Goal: Transaction & Acquisition: Purchase product/service

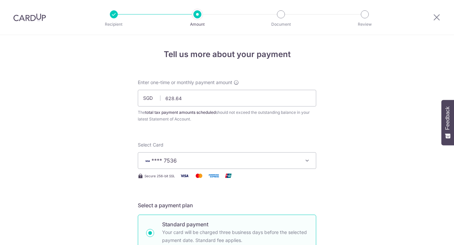
select select "3"
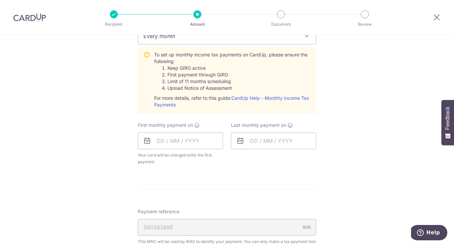
click at [396, 113] on div "Tell us more about your payment Enter one-time or monthly payment amount SGD 62…" at bounding box center [227, 77] width 454 height 695
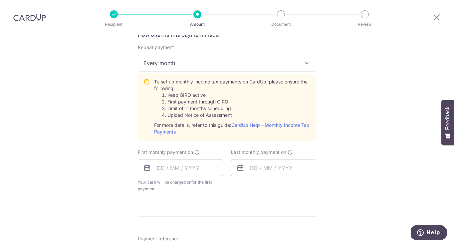
scroll to position [344, 0]
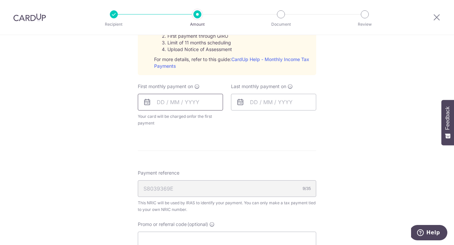
click at [186, 106] on input "text" at bounding box center [180, 102] width 85 height 17
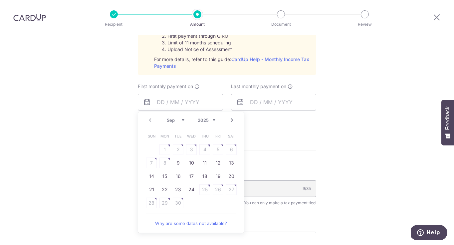
click at [233, 120] on link "Next" at bounding box center [232, 120] width 8 height 8
click at [164, 162] on table "Sun Mon Tue Wed Thu Fri Sat 1 2 3 4 5 6 7 8 9 10 11 12 13 14 15 16 17 18 19 20 …" at bounding box center [191, 169] width 93 height 80
click at [178, 224] on link "Why are some dates not available?" at bounding box center [191, 222] width 90 height 13
click at [181, 159] on link "7" at bounding box center [178, 162] width 11 height 11
type input "[DATE]"
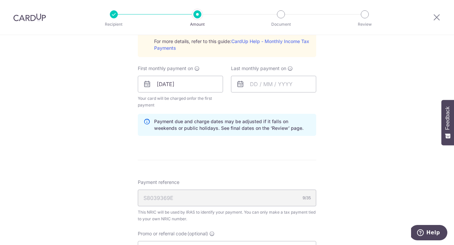
scroll to position [365, 0]
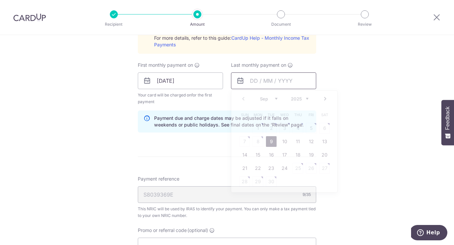
click at [265, 82] on input "text" at bounding box center [273, 80] width 85 height 17
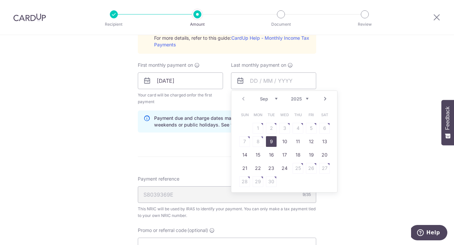
click at [325, 100] on link "Next" at bounding box center [326, 99] width 8 height 8
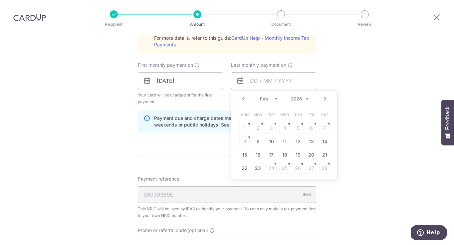
click at [325, 100] on link "Next" at bounding box center [326, 99] width 8 height 8
click at [272, 140] on table "Sun Mon Tue Wed Thu Fri Sat 1 2 3 4 5 6 7 8 9 10 11 12 13 14 15 16 17 18 19 20 …" at bounding box center [284, 148] width 93 height 80
click at [245, 98] on link "Prev" at bounding box center [244, 99] width 8 height 8
click at [259, 140] on link "9" at bounding box center [258, 141] width 11 height 11
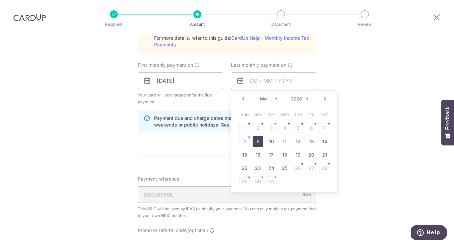
type input "[DATE]"
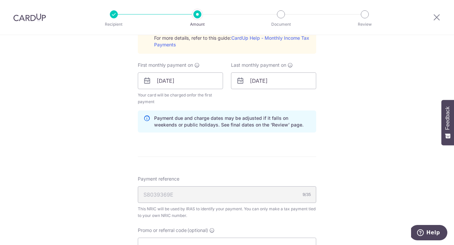
click at [336, 140] on div "Tell us more about your payment Enter one-time or monthly payment amount SGD 62…" at bounding box center [227, 31] width 454 height 722
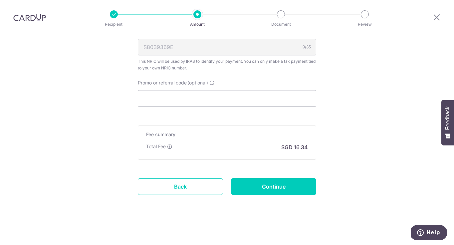
scroll to position [512, 0]
click at [195, 100] on input "Promo or referral code (optional)" at bounding box center [227, 98] width 179 height 17
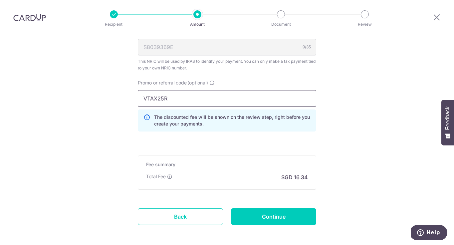
type input "VTAX25R"
click at [276, 215] on input "Continue" at bounding box center [273, 216] width 85 height 17
type input "Create Schedule"
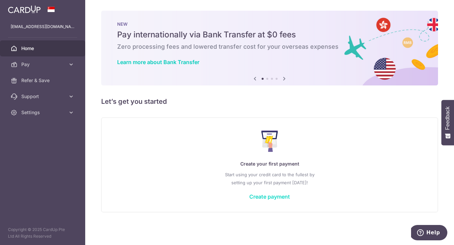
click at [267, 195] on link "Create payment" at bounding box center [270, 196] width 41 height 7
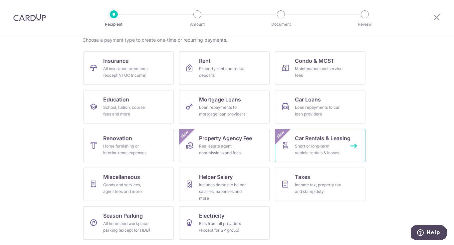
scroll to position [54, 0]
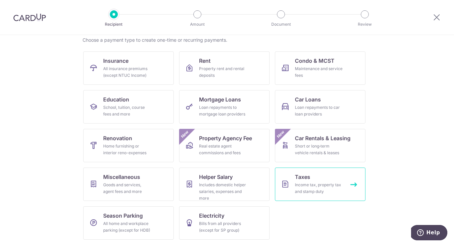
click at [312, 185] on div "Income tax, property tax and stamp duty" at bounding box center [319, 187] width 48 height 13
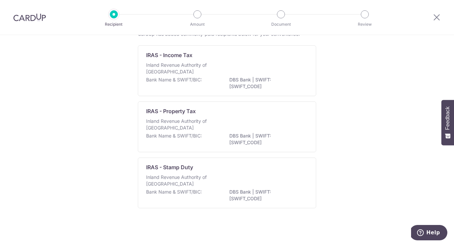
scroll to position [32, 0]
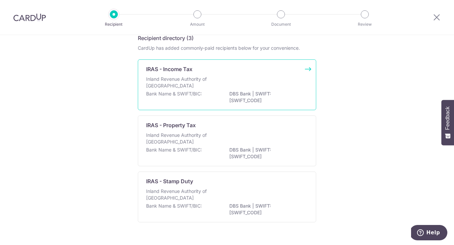
click at [213, 91] on div "Bank Name & SWIFT/BIC: DBS Bank | SWIFT: DBSSSGSGXXX" at bounding box center [227, 97] width 162 height 14
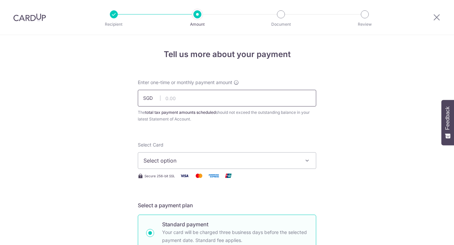
click at [194, 99] on input "text" at bounding box center [227, 98] width 179 height 17
type input "628.64"
click at [190, 158] on span "Select option" at bounding box center [221, 160] width 155 height 8
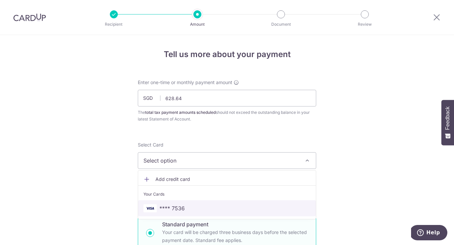
click at [181, 210] on span "**** 7536" at bounding box center [172, 208] width 25 height 8
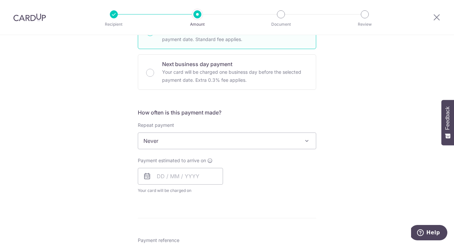
scroll to position [201, 0]
click at [294, 140] on span "Never" at bounding box center [227, 140] width 178 height 16
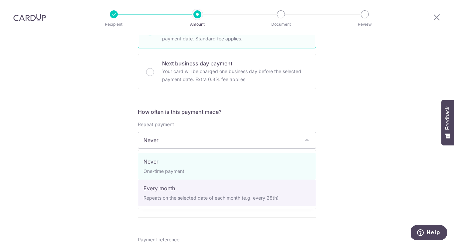
select select "3"
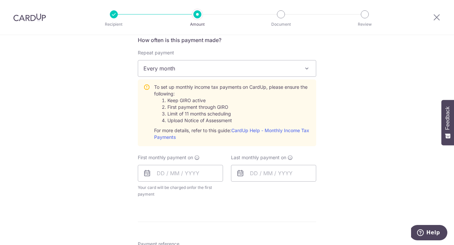
scroll to position [294, 0]
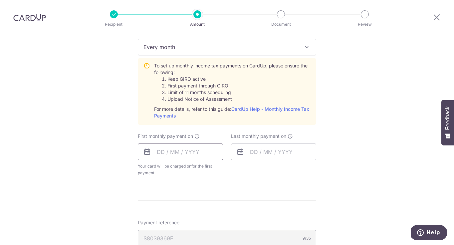
click at [198, 153] on input "text" at bounding box center [180, 151] width 85 height 17
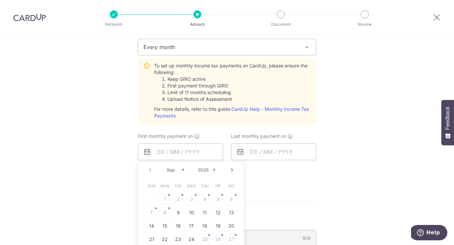
click at [230, 172] on link "Next" at bounding box center [232, 170] width 8 height 8
click at [176, 214] on link "7" at bounding box center [178, 212] width 11 height 11
type input "[DATE]"
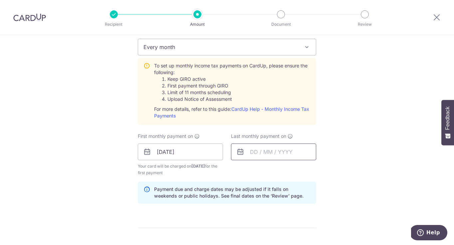
click at [251, 153] on input "text" at bounding box center [273, 151] width 85 height 17
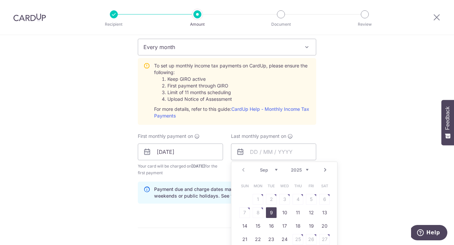
click at [325, 170] on link "Next" at bounding box center [326, 170] width 8 height 8
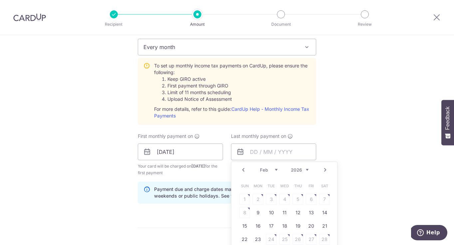
click at [325, 170] on link "Next" at bounding box center [326, 170] width 8 height 8
click at [241, 168] on link "Prev" at bounding box center [244, 170] width 8 height 8
click at [257, 211] on link "9" at bounding box center [258, 212] width 11 height 11
type input "09/03/2026"
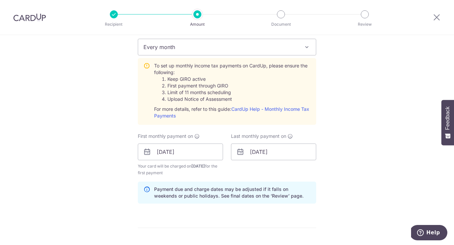
click at [341, 178] on div "Tell us more about your payment Enter one-time or monthly payment amount SGD 62…" at bounding box center [227, 102] width 454 height 722
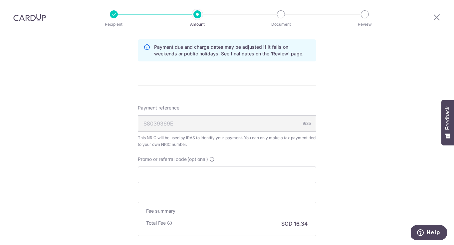
scroll to position [448, 0]
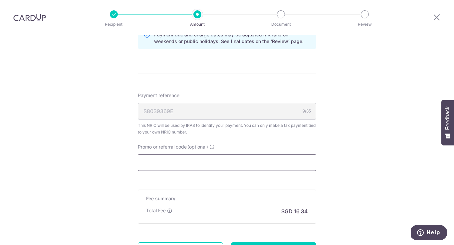
click at [260, 162] on input "Promo or referral code (optional)" at bounding box center [227, 162] width 179 height 17
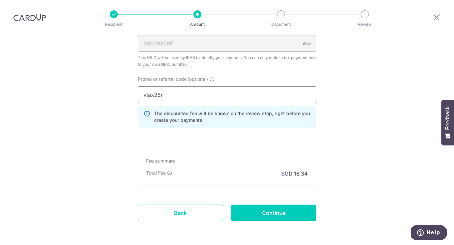
scroll to position [536, 0]
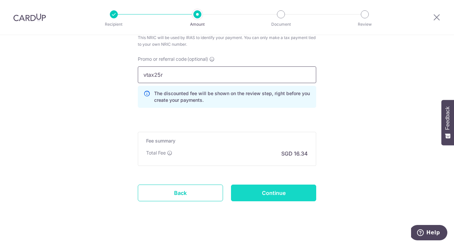
type input "vtax25r"
click at [293, 192] on input "Continue" at bounding box center [273, 192] width 85 height 17
type input "Create Schedule"
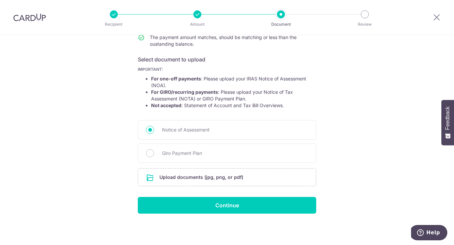
scroll to position [96, 0]
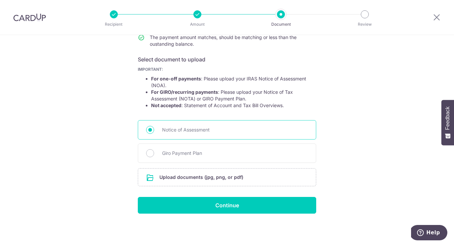
click at [204, 129] on span "Notice of Assessment" at bounding box center [235, 130] width 146 height 8
click at [154, 129] on input "Notice of Assessment" at bounding box center [150, 130] width 8 height 8
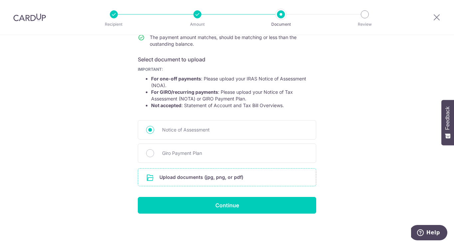
click at [215, 177] on input "file" at bounding box center [227, 176] width 178 height 17
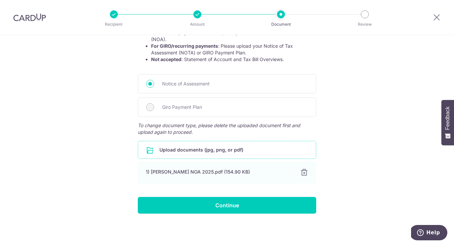
scroll to position [142, 0]
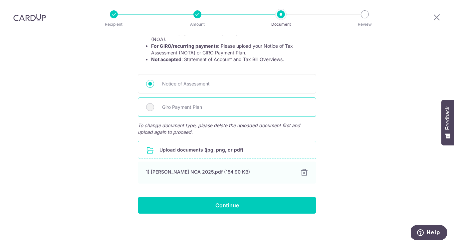
click at [218, 112] on div "Giro Payment Plan" at bounding box center [227, 106] width 179 height 19
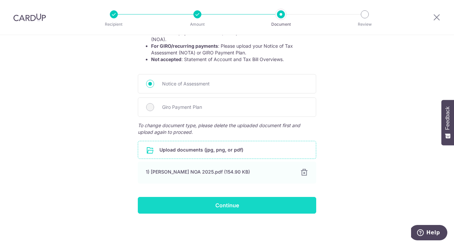
click at [220, 205] on input "Continue" at bounding box center [227, 205] width 179 height 17
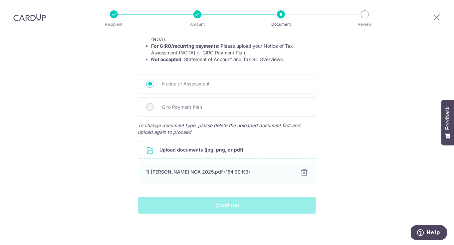
click at [185, 149] on input "file" at bounding box center [227, 149] width 178 height 17
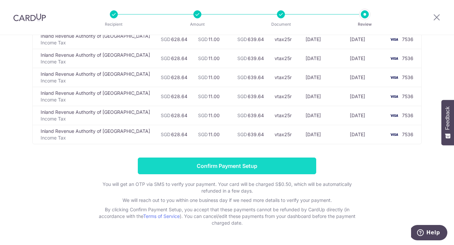
scroll to position [36, 0]
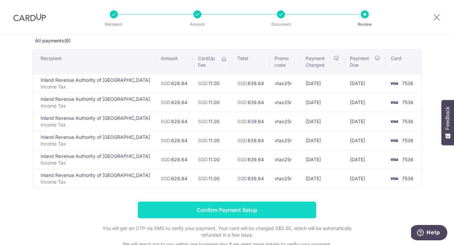
click at [249, 210] on input "Confirm Payment Setup" at bounding box center [227, 209] width 179 height 17
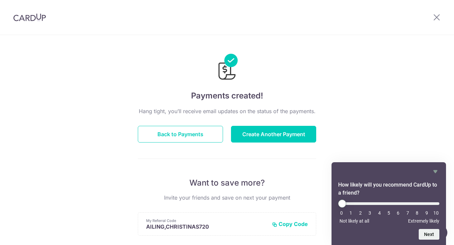
click at [388, 98] on div "Payments created! Hang tight, you’ll receive email updates on the status of the…" at bounding box center [227, 213] width 454 height 356
click at [182, 135] on button "Back to Payments" at bounding box center [180, 134] width 85 height 17
click at [192, 135] on button "Back to Payments" at bounding box center [180, 134] width 85 height 17
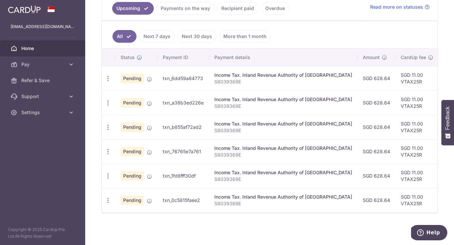
click at [34, 48] on span "Home" at bounding box center [43, 48] width 44 height 7
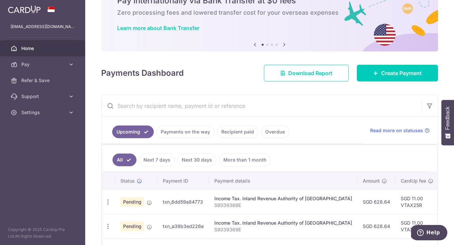
click at [198, 133] on link "Payments on the way" at bounding box center [186, 131] width 58 height 13
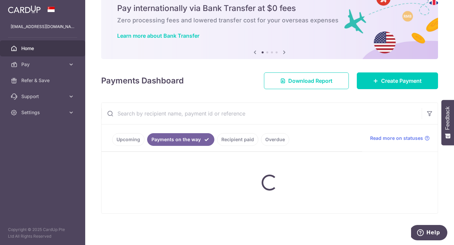
scroll to position [26, 0]
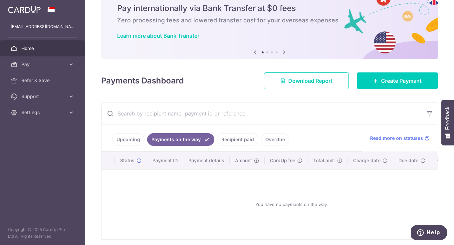
click at [137, 139] on link "Upcoming" at bounding box center [128, 139] width 32 height 13
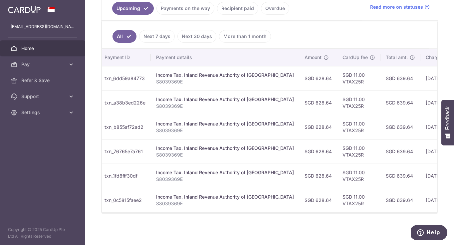
scroll to position [0, 57]
